Goal: Task Accomplishment & Management: Manage account settings

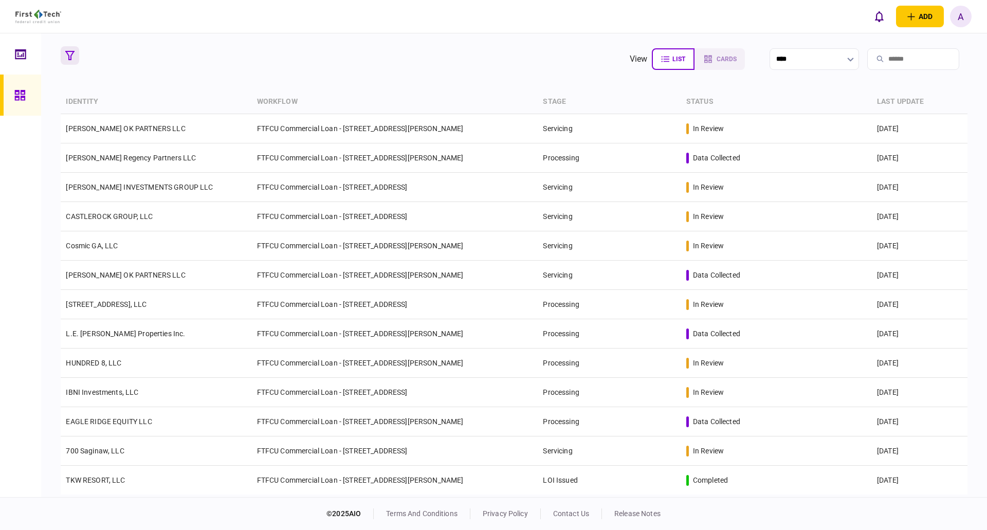
click at [67, 53] on icon "button" at bounding box center [69, 55] width 9 height 9
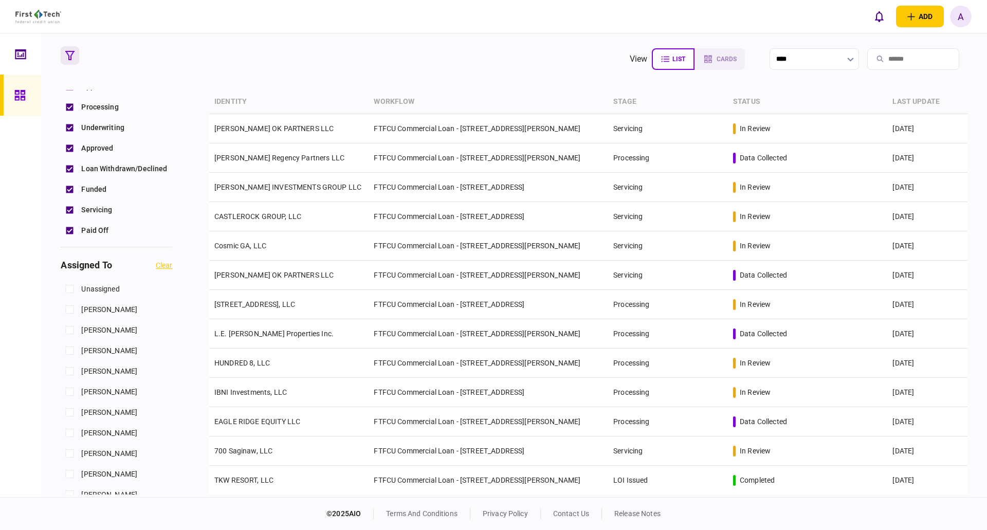
scroll to position [257, 0]
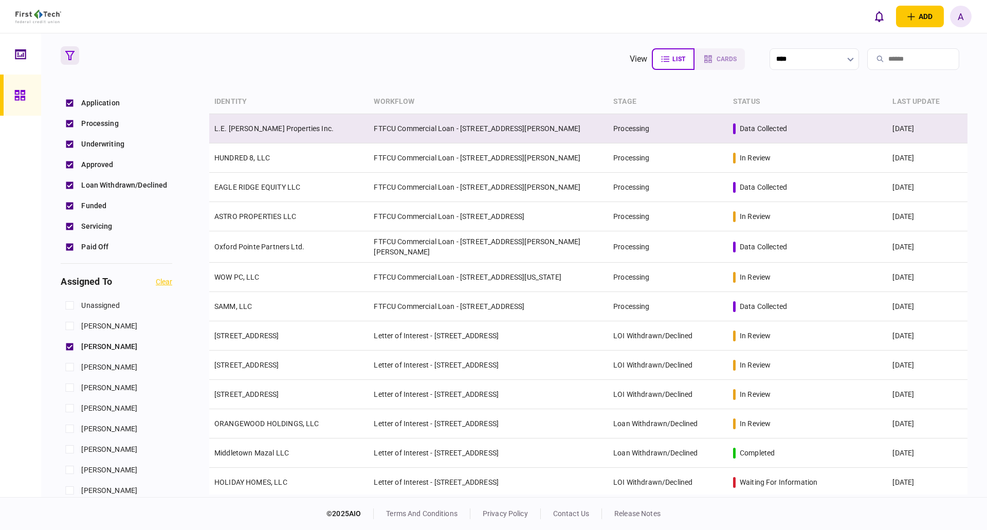
click at [246, 124] on link "L.E. John Properties Inc." at bounding box center [273, 128] width 119 height 8
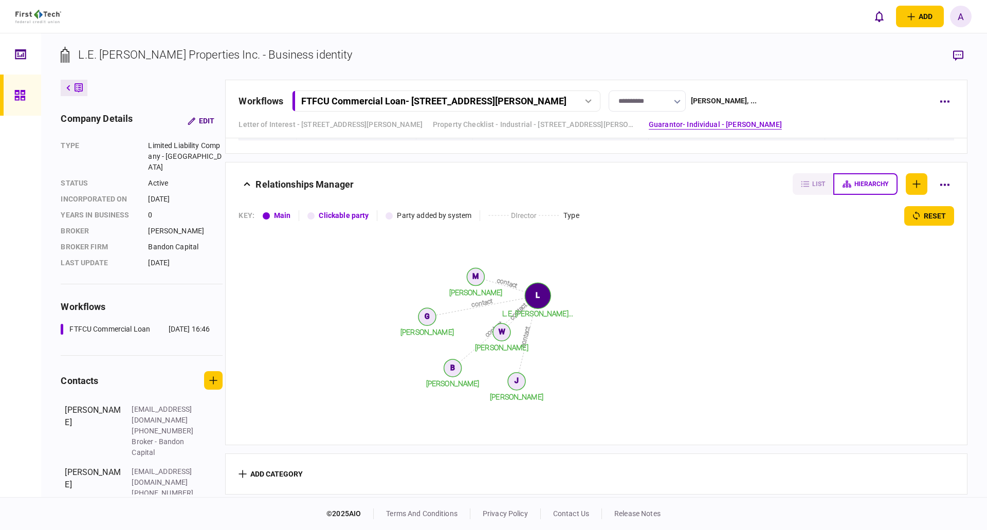
scroll to position [1252, 0]
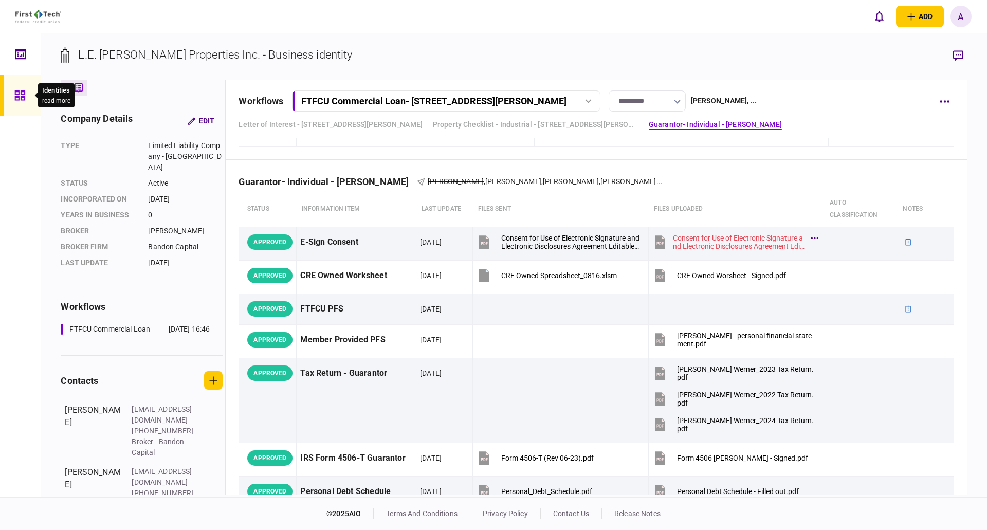
click at [18, 97] on icon at bounding box center [19, 95] width 10 height 10
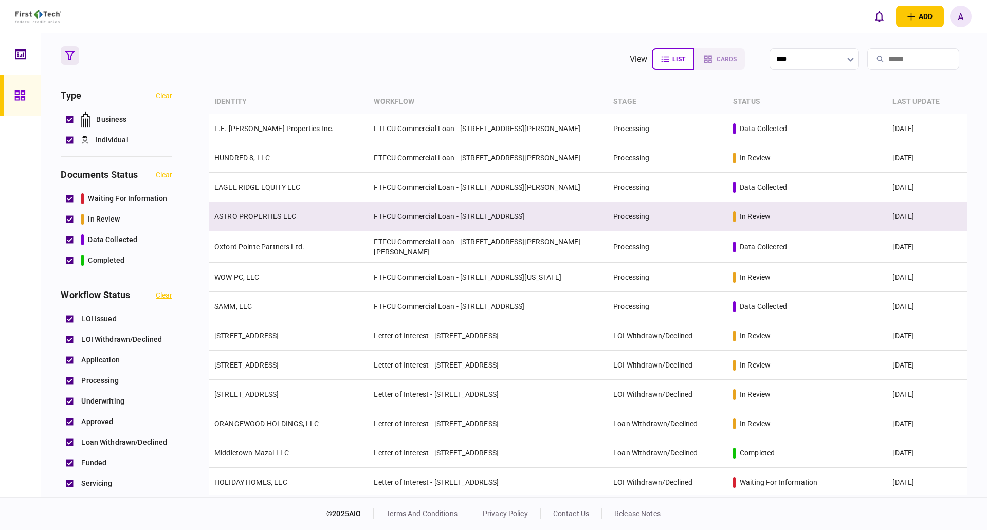
click at [269, 212] on link "ASTRO PROPERTIES LLC" at bounding box center [255, 216] width 82 height 8
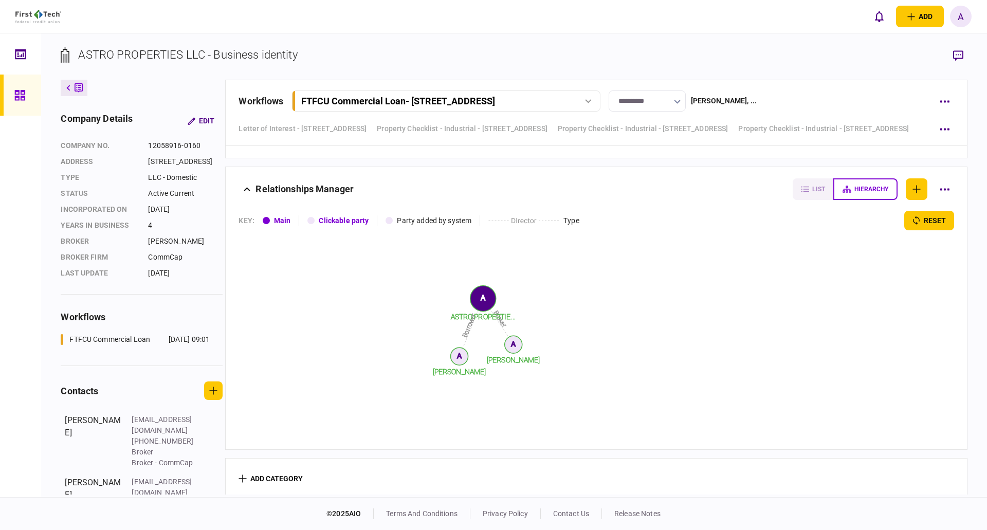
scroll to position [2165, 0]
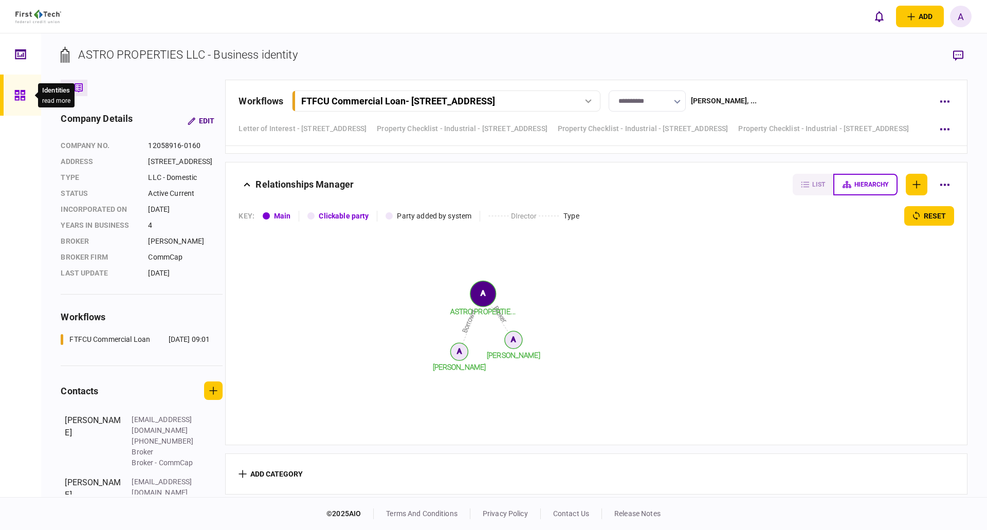
click at [19, 97] on icon at bounding box center [19, 95] width 10 height 10
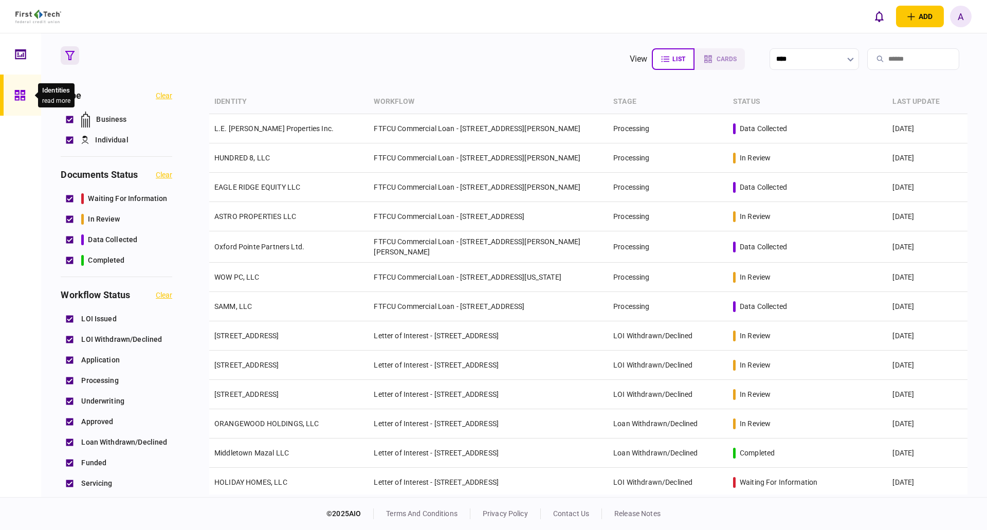
click at [20, 98] on icon at bounding box center [19, 95] width 11 height 12
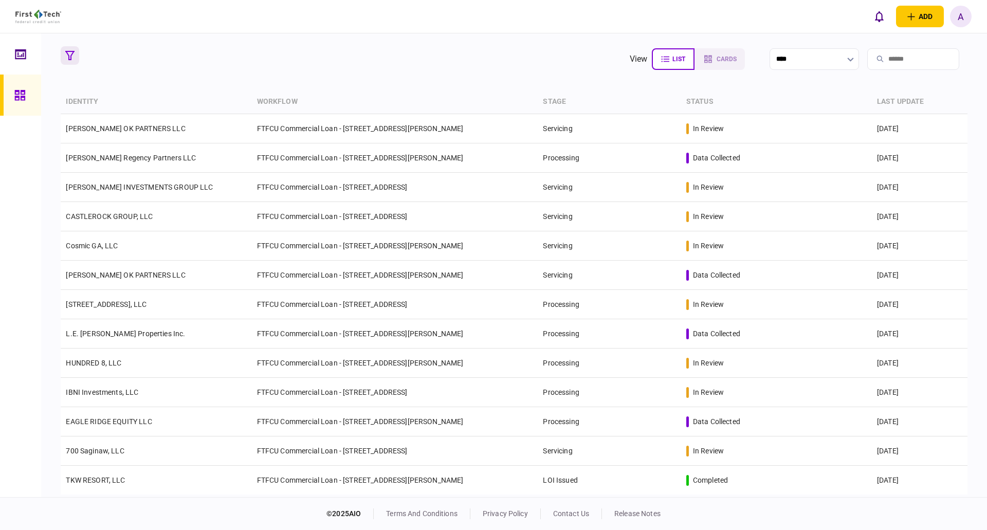
click at [70, 52] on icon "button" at bounding box center [69, 55] width 9 height 9
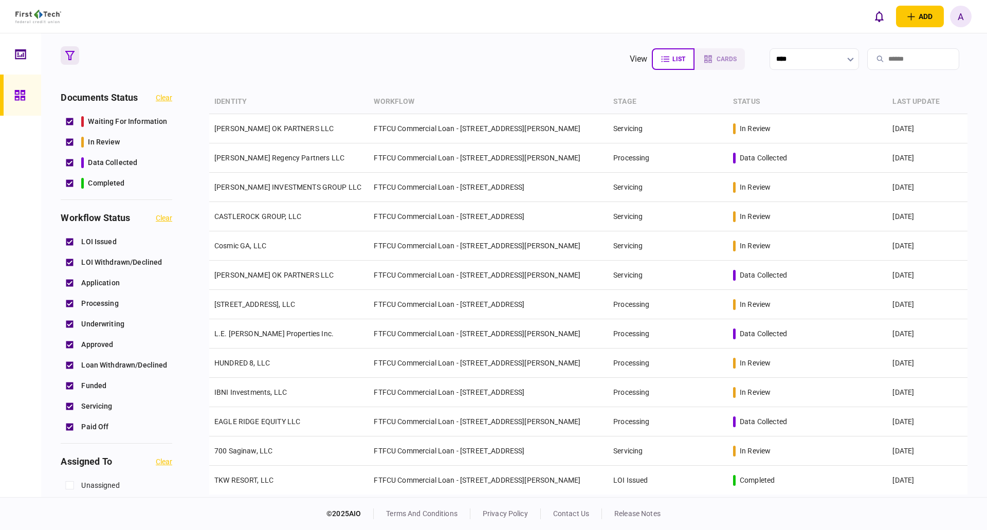
scroll to position [154, 0]
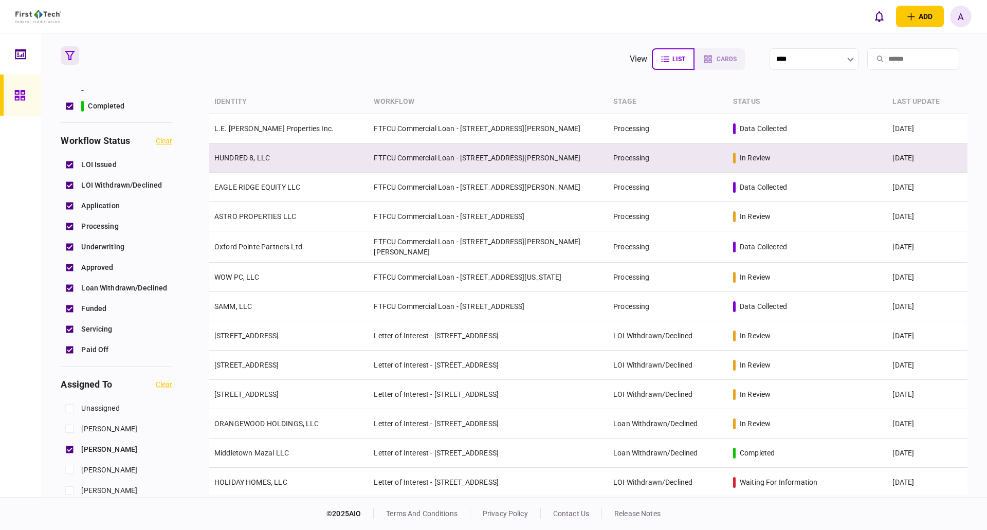
click at [237, 158] on link "HUNDRED 8, LLC" at bounding box center [242, 158] width 56 height 8
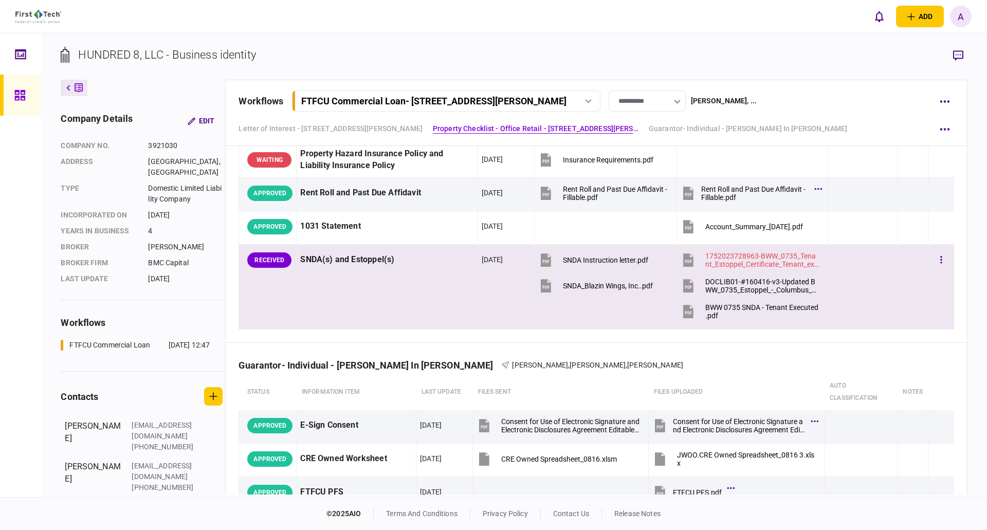
scroll to position [1080, 0]
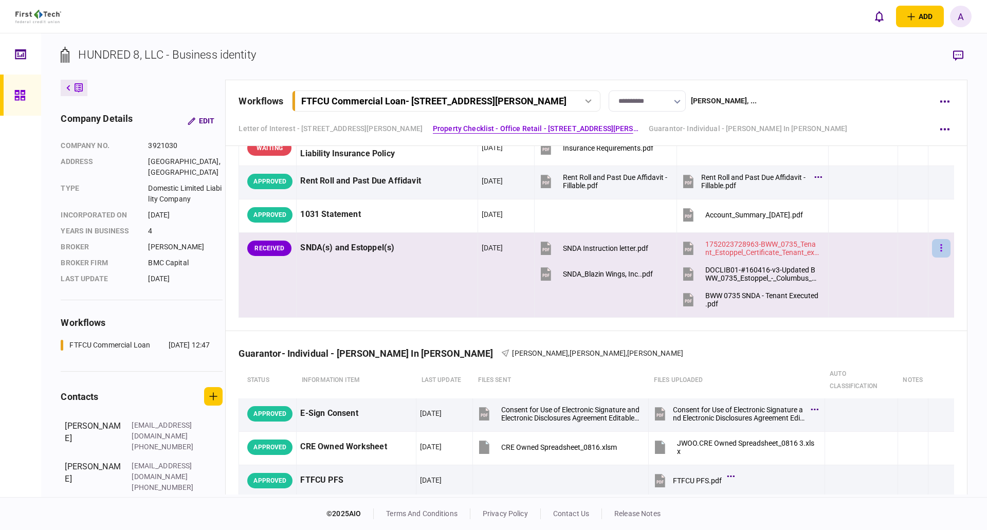
click at [932, 247] on button "button" at bounding box center [941, 248] width 19 height 19
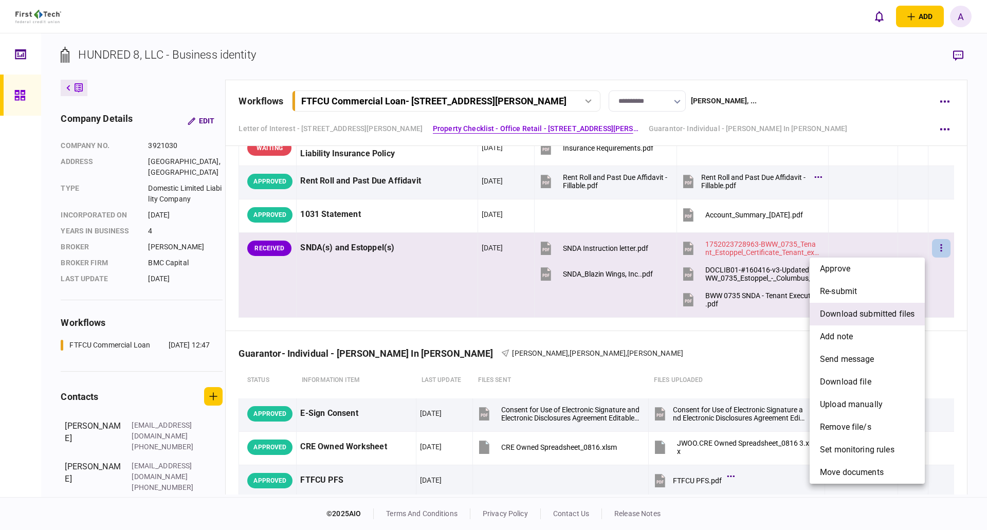
click at [869, 315] on span "download submitted files" at bounding box center [867, 314] width 95 height 12
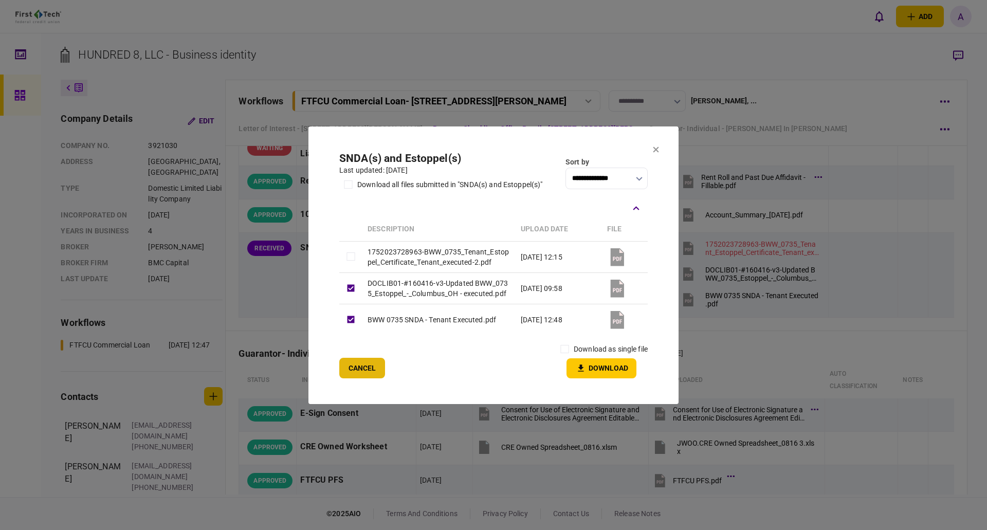
click at [359, 377] on button "Cancel" at bounding box center [362, 368] width 46 height 21
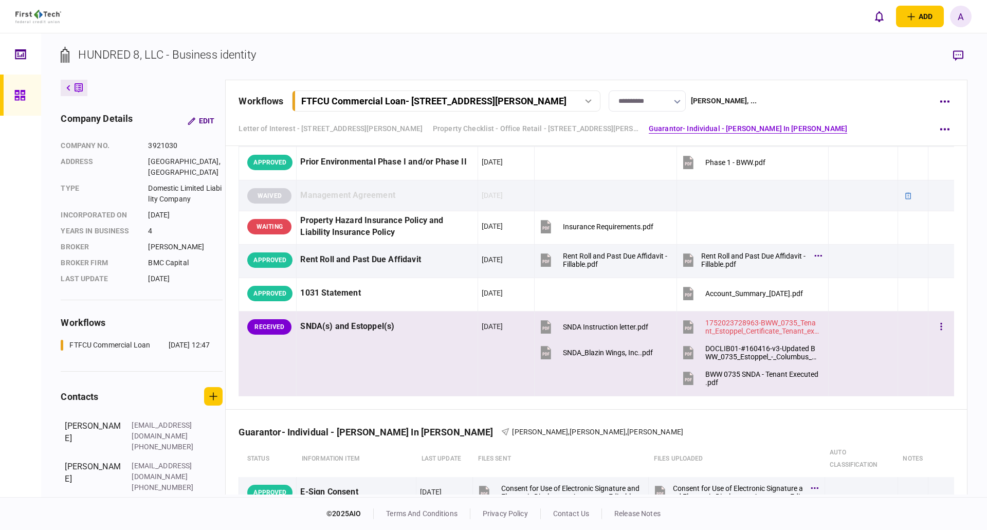
scroll to position [1052, 0]
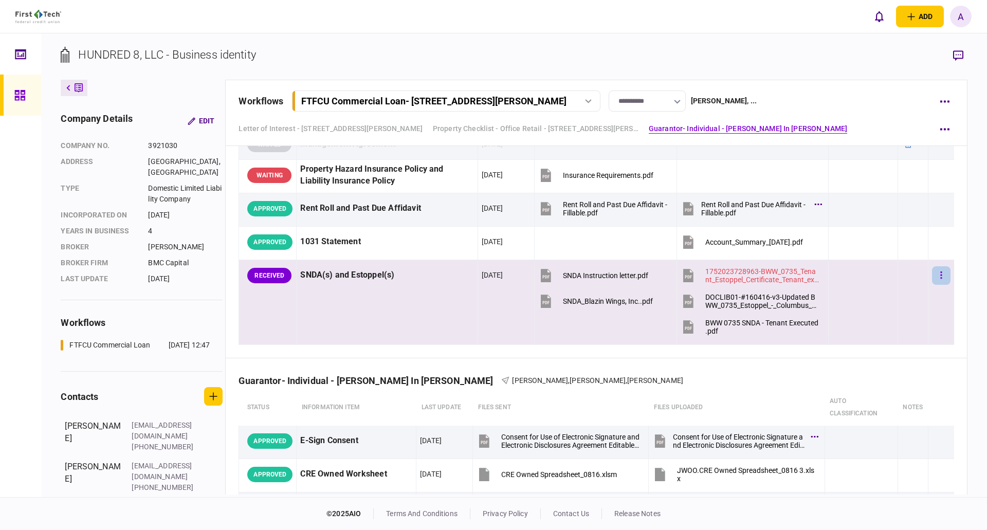
click at [940, 272] on icon "button" at bounding box center [941, 274] width 2 height 7
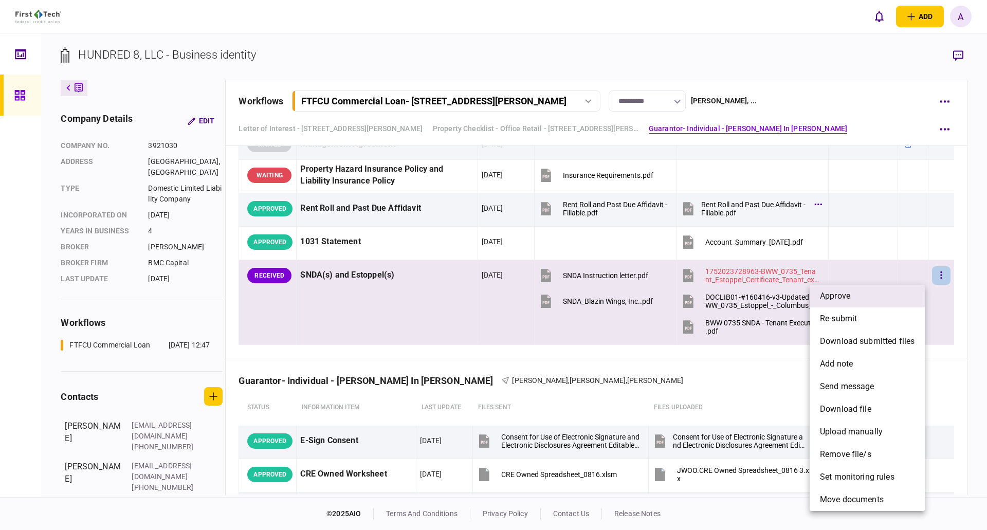
click at [845, 293] on span "approve" at bounding box center [835, 296] width 30 height 12
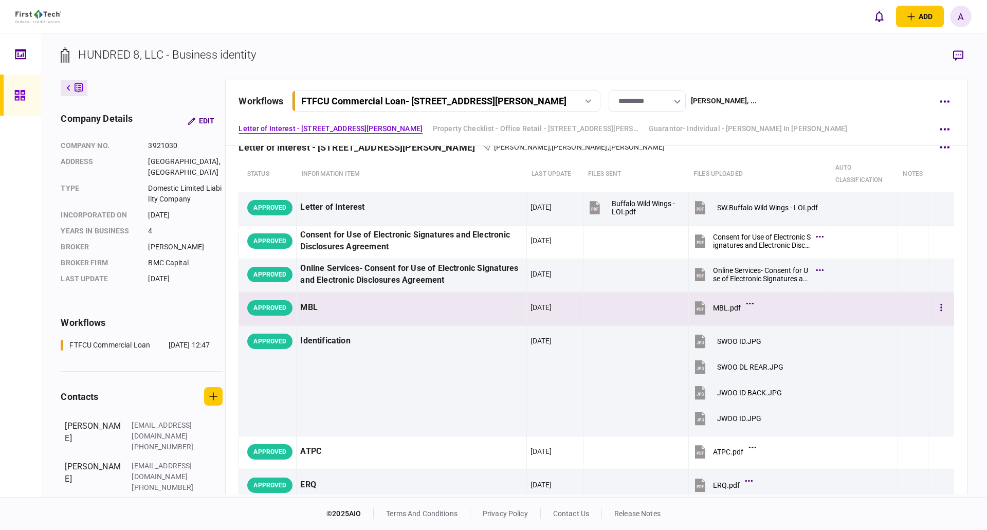
scroll to position [0, 0]
